Goal: Information Seeking & Learning: Learn about a topic

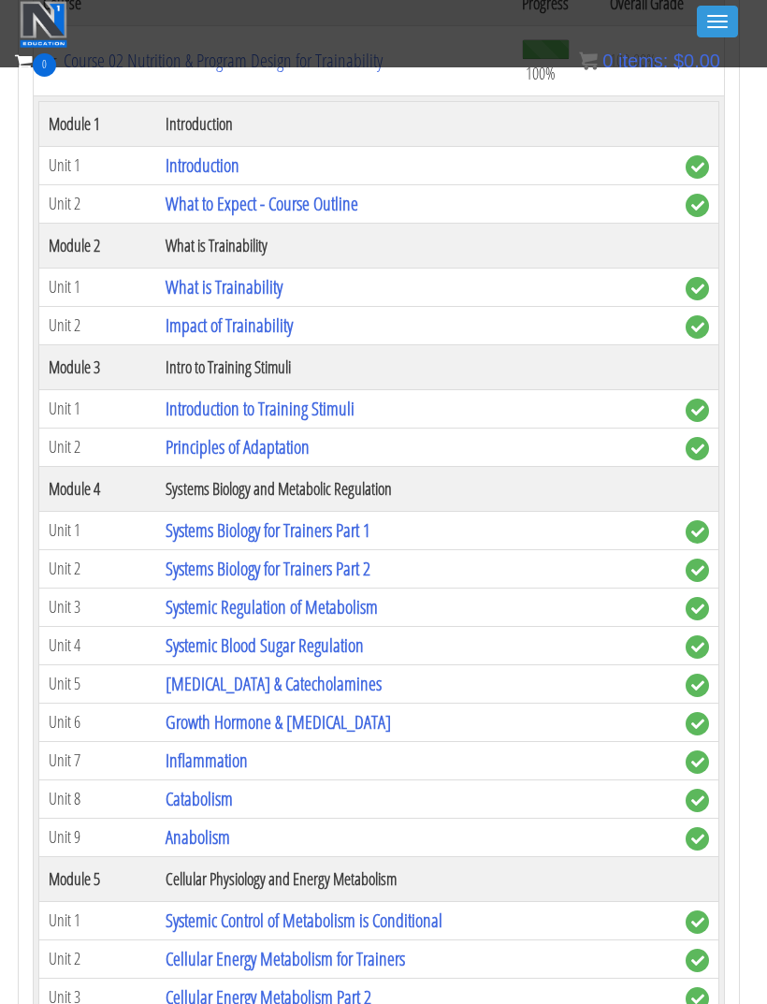
scroll to position [6589, 4]
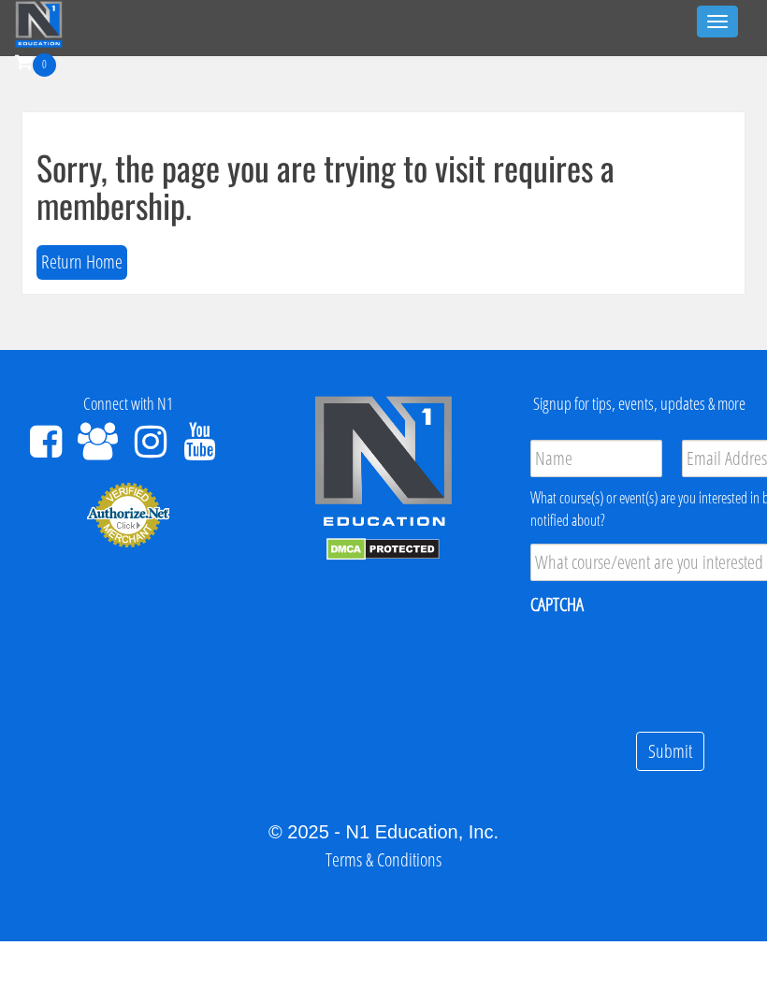
click at [85, 258] on button "Return Home" at bounding box center [81, 262] width 91 height 35
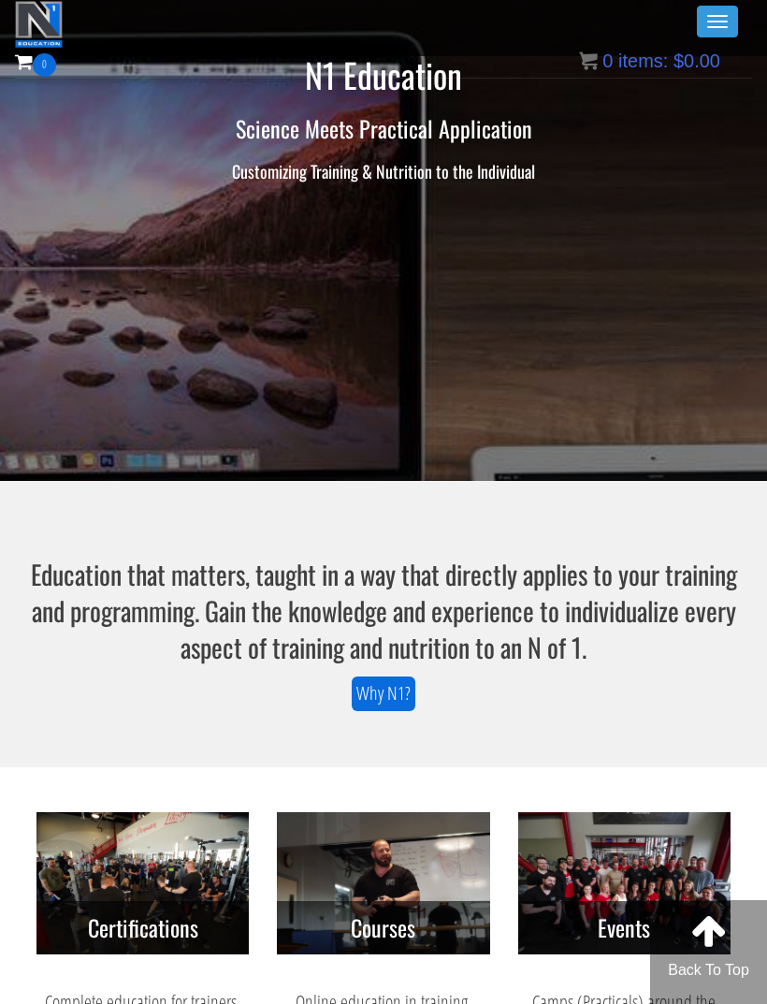
click at [716, 27] on span "button" at bounding box center [717, 27] width 21 height 2
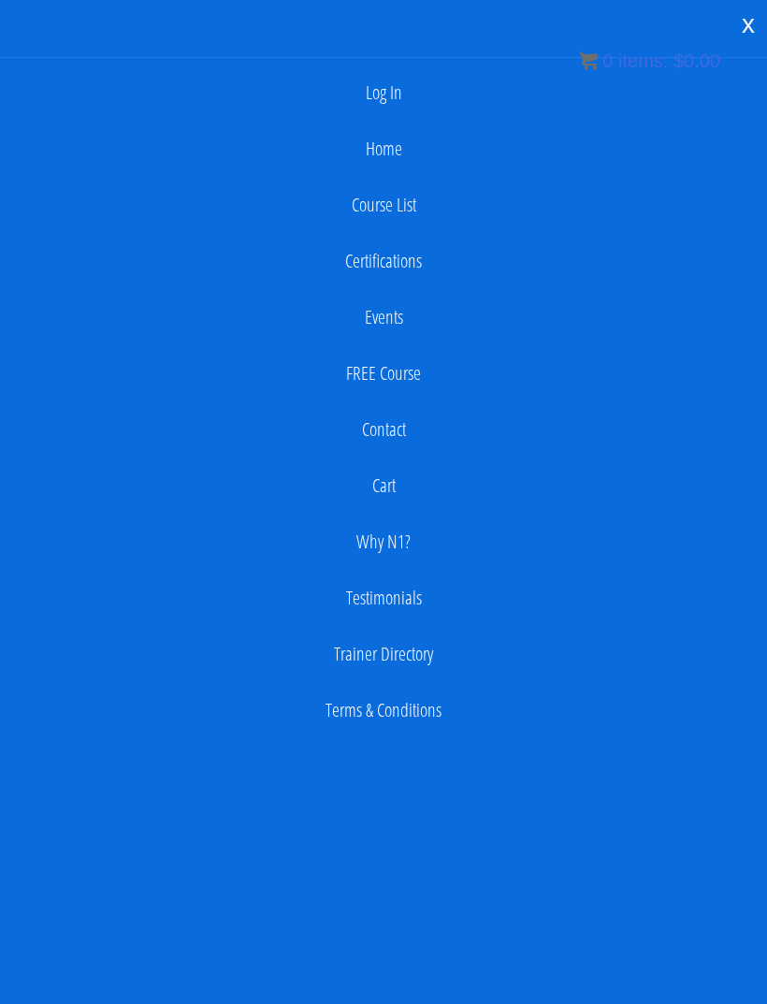
click at [373, 94] on link "Log In" at bounding box center [383, 92] width 749 height 37
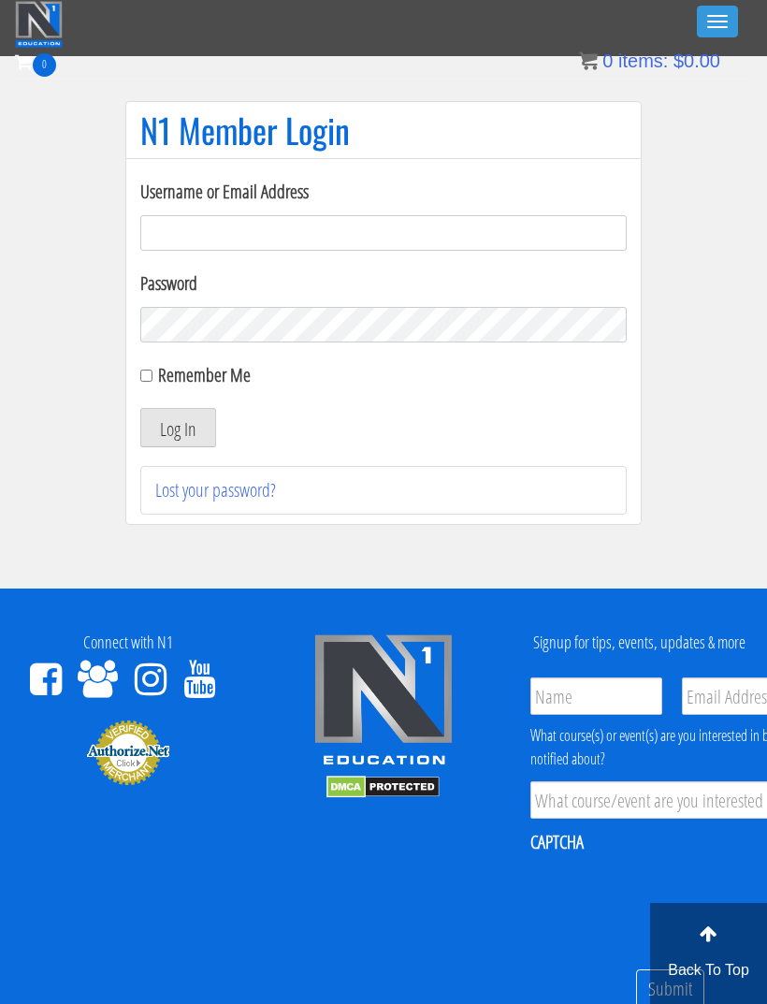
type input "sarahjh021504@gmail.com"
click at [178, 428] on button "Log In" at bounding box center [178, 427] width 76 height 39
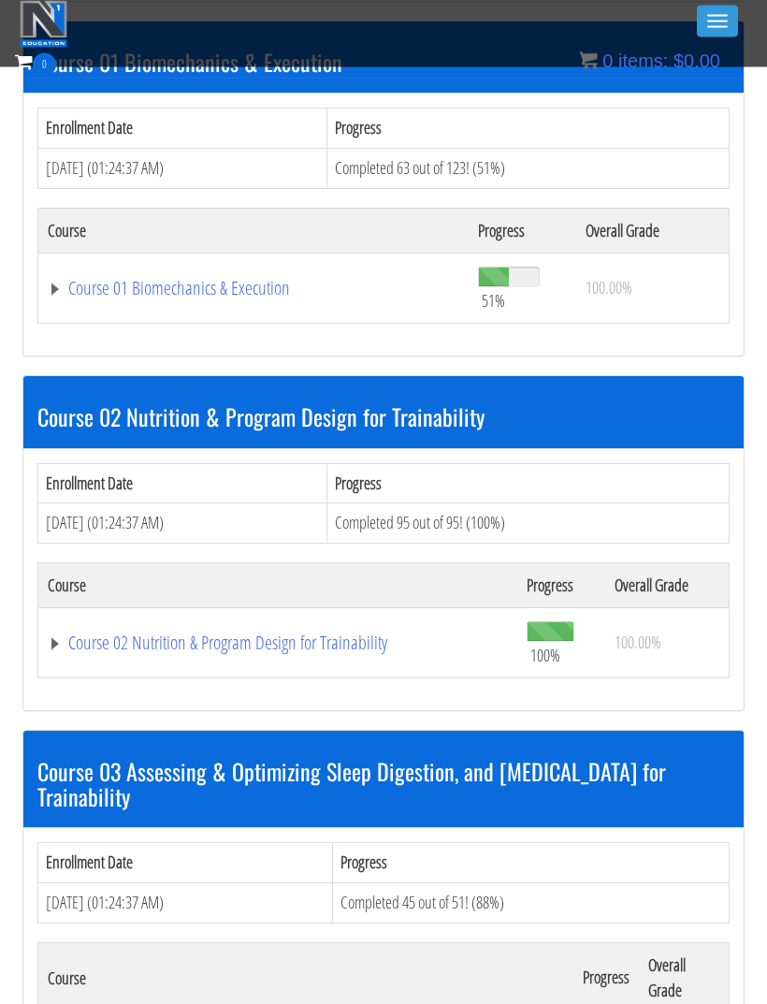
scroll to position [541, 0]
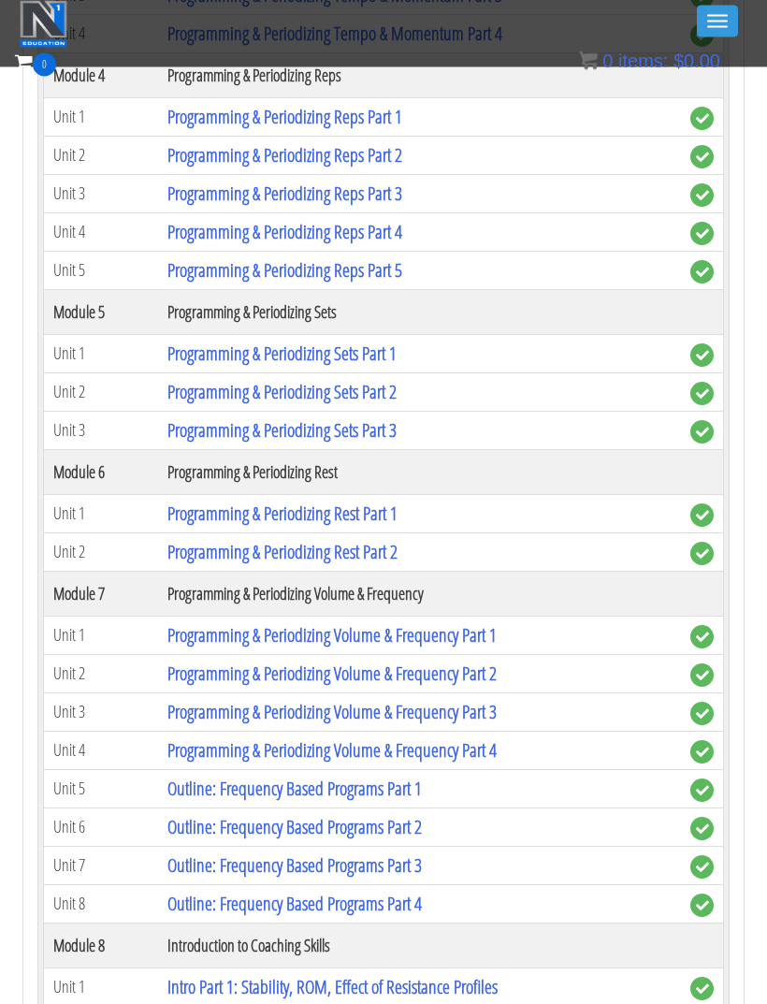
scroll to position [2111, 0]
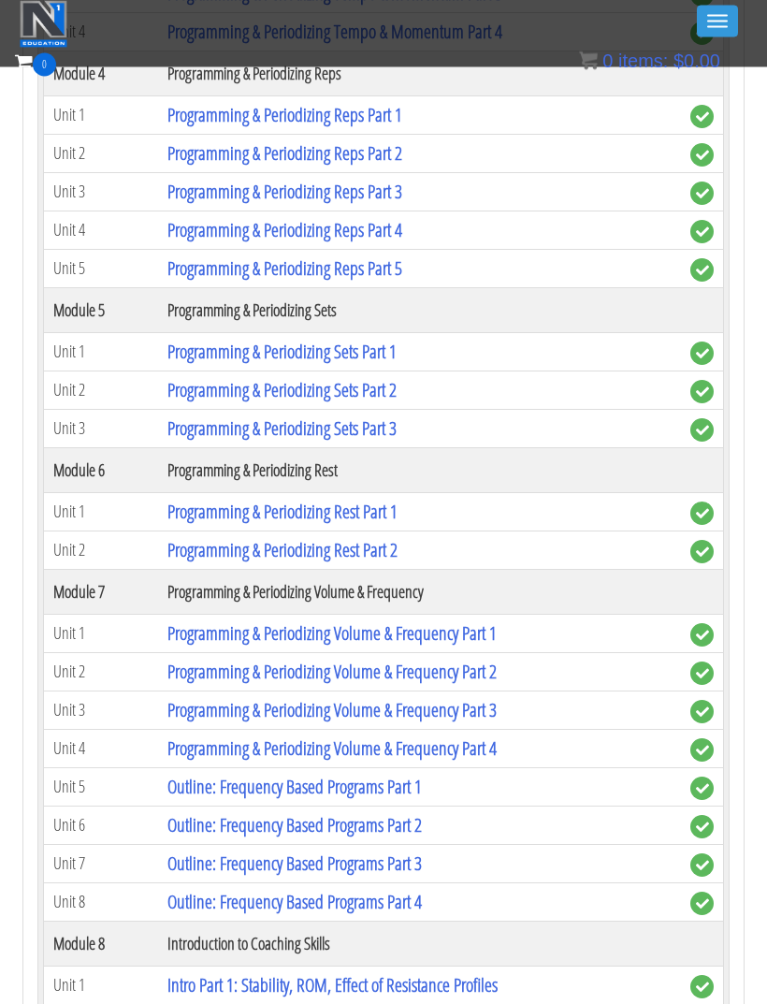
click at [186, 423] on link "Programming & Periodizing Sets Part 3" at bounding box center [281, 428] width 229 height 25
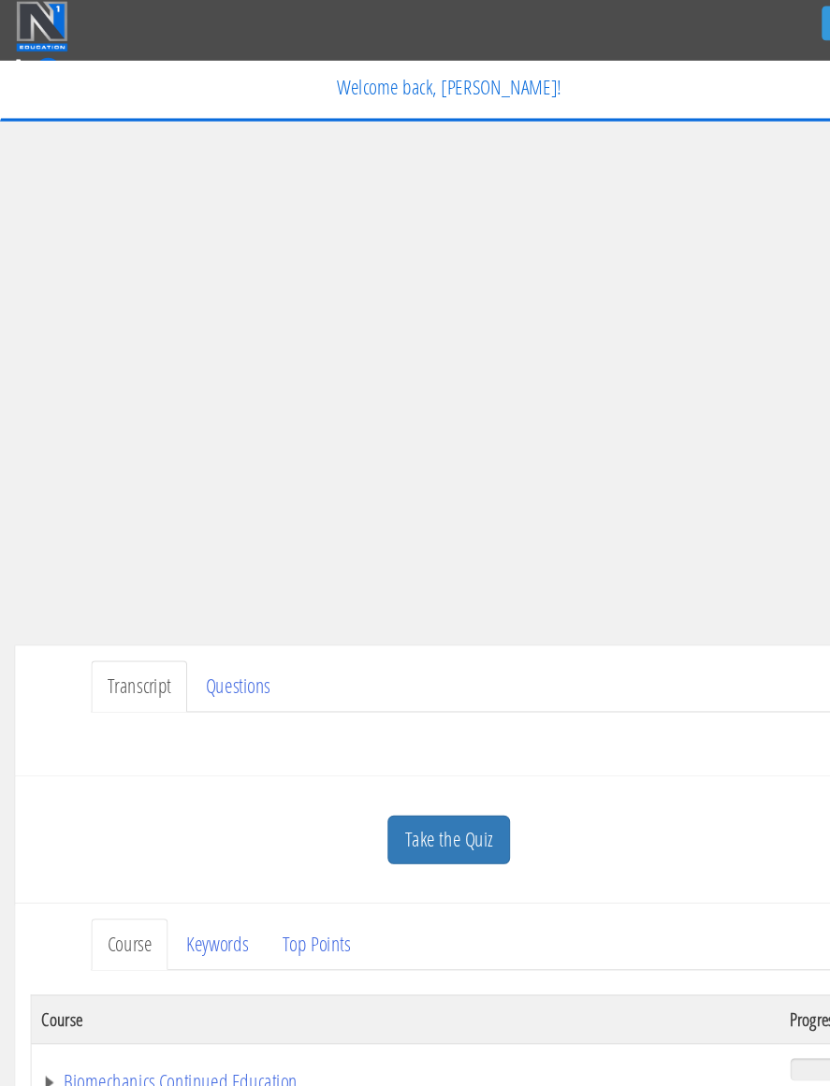
scroll to position [8, 0]
